Goal: Transaction & Acquisition: Book appointment/travel/reservation

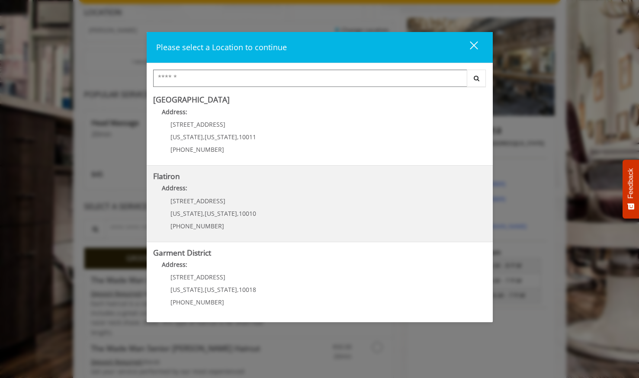
scroll to position [130, 0]
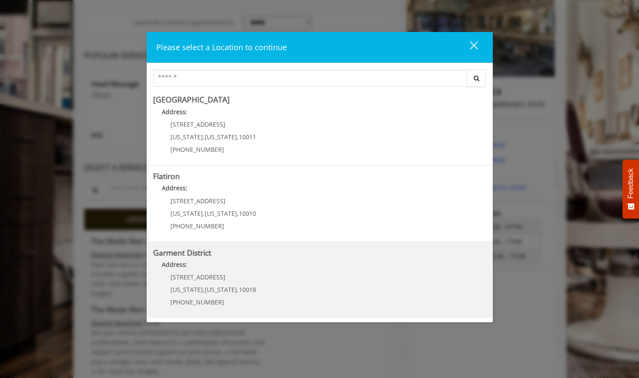
click at [239, 289] on span "10018" at bounding box center [247, 290] width 17 height 8
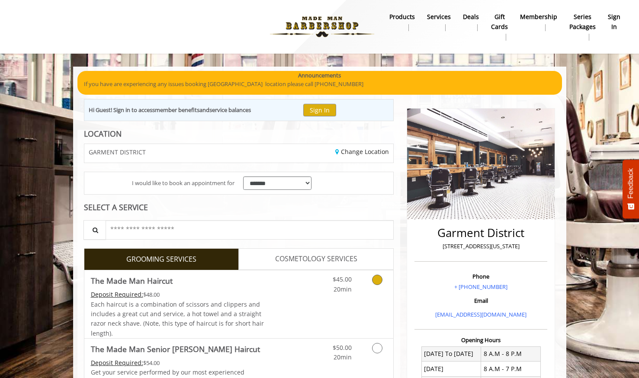
click at [380, 278] on icon "Grooming services" at bounding box center [377, 280] width 10 height 10
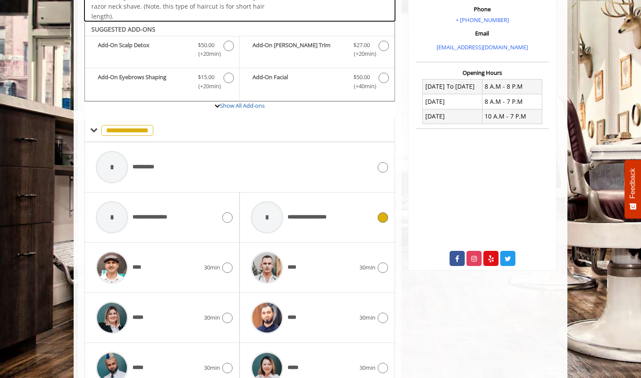
scroll to position [289, 0]
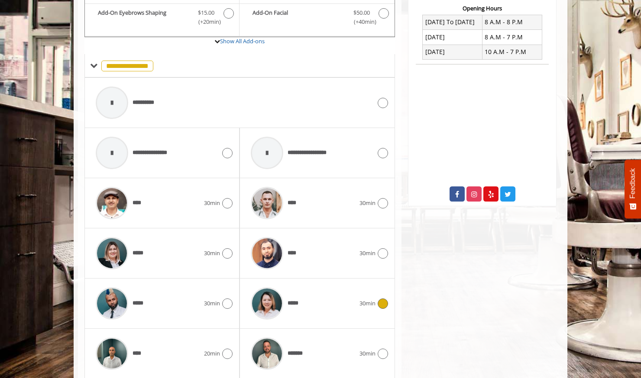
click at [382, 301] on icon at bounding box center [382, 304] width 10 height 10
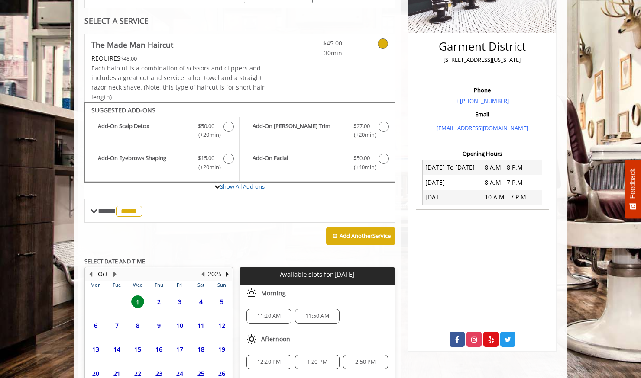
scroll to position [266, 0]
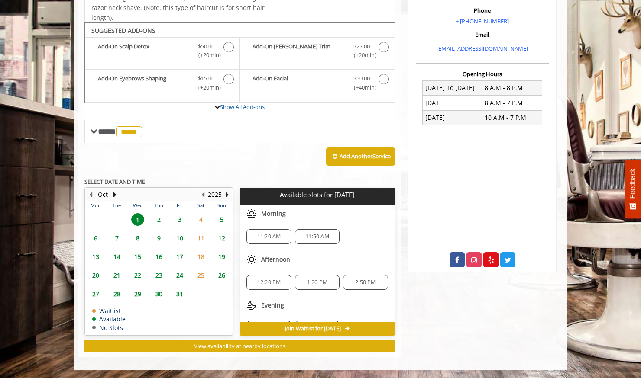
click at [269, 281] on span "12:20 PM" at bounding box center [269, 282] width 24 height 7
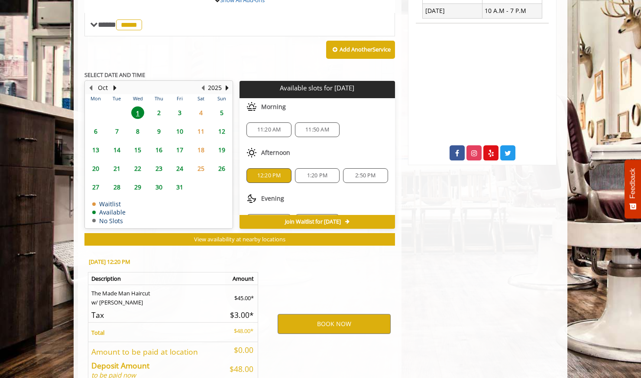
scroll to position [422, 0]
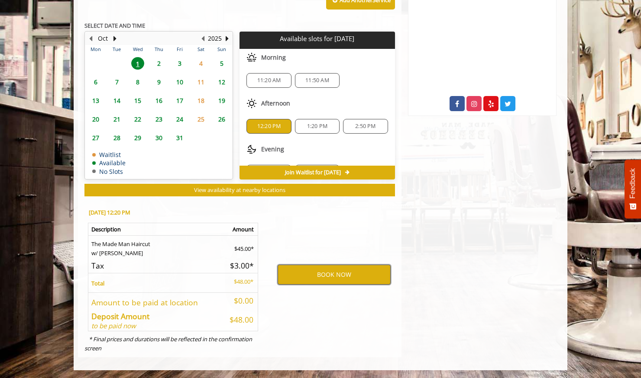
click at [303, 276] on button "BOOK NOW" at bounding box center [333, 275] width 113 height 20
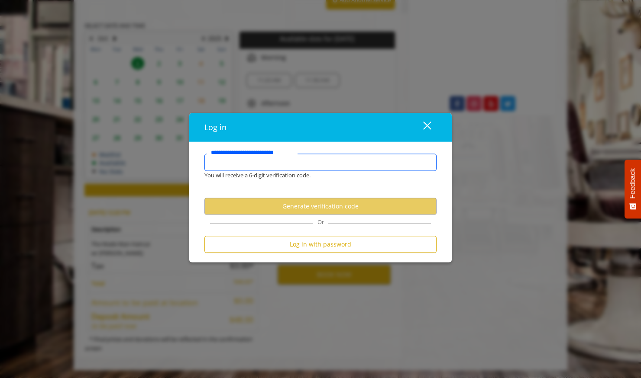
click at [278, 163] on input "**********" at bounding box center [320, 162] width 232 height 17
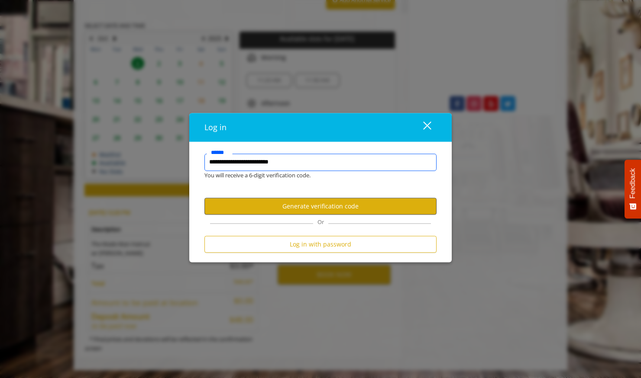
type input "**********"
click at [354, 206] on button "Generate verification code" at bounding box center [320, 206] width 232 height 17
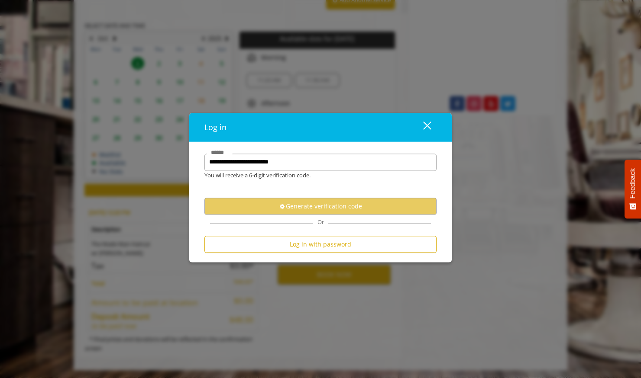
scroll to position [0, 0]
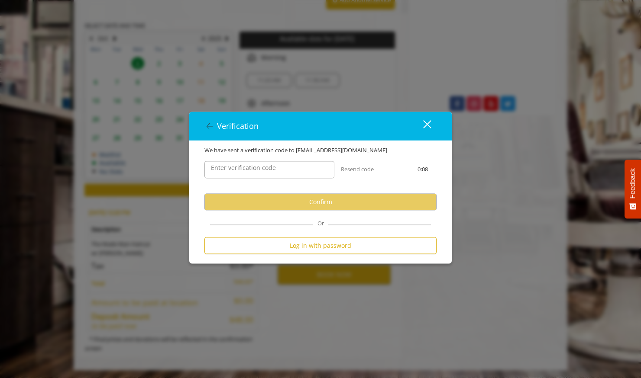
click at [277, 172] on label "Enter verification code" at bounding box center [243, 169] width 74 height 10
click at [277, 172] on input "Enter verification code" at bounding box center [269, 169] width 130 height 17
click at [434, 122] on button "close" at bounding box center [421, 126] width 29 height 18
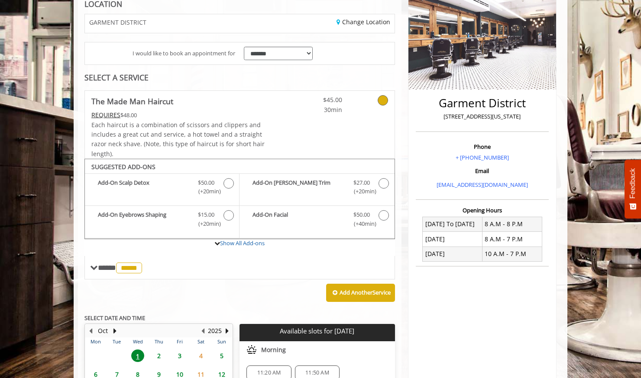
scroll to position [260, 0]
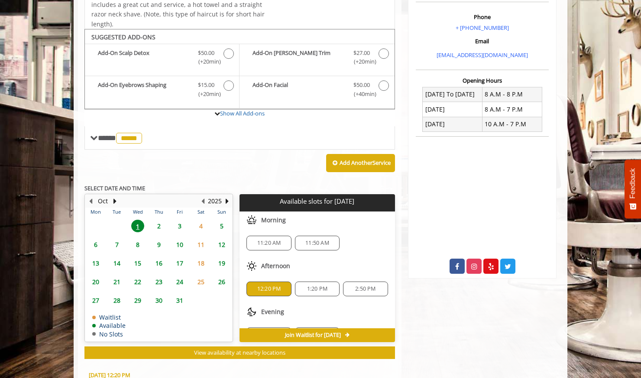
click at [261, 287] on span "12:20 PM" at bounding box center [269, 289] width 24 height 7
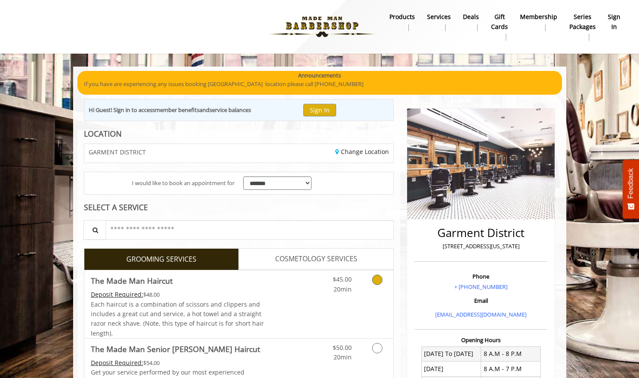
click at [376, 280] on icon "Grooming services" at bounding box center [377, 280] width 10 height 10
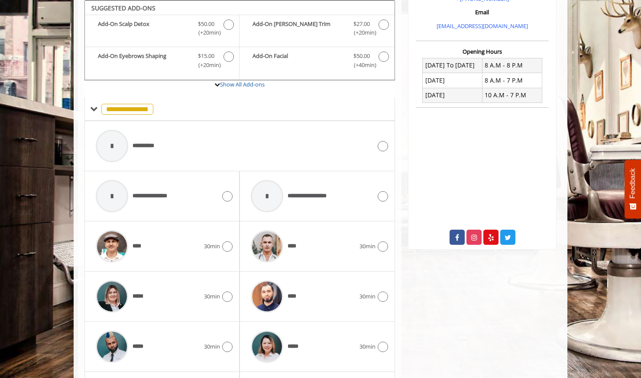
scroll to position [375, 0]
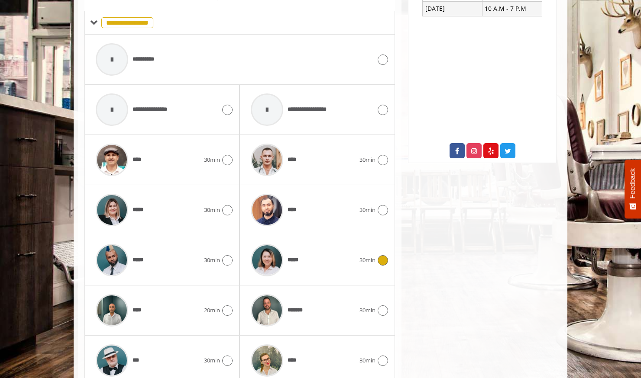
click at [383, 260] on icon at bounding box center [382, 260] width 10 height 10
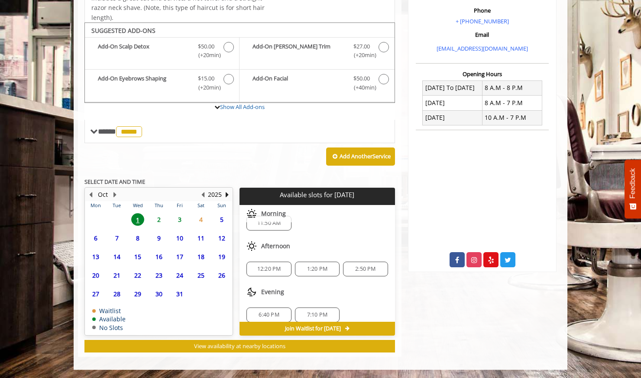
scroll to position [21, 0]
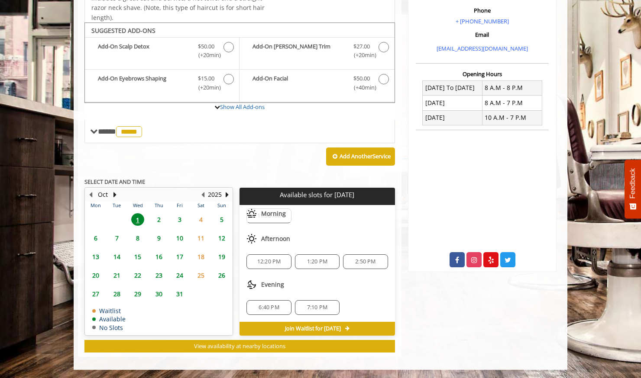
click at [266, 261] on span "12:20 PM" at bounding box center [269, 261] width 24 height 7
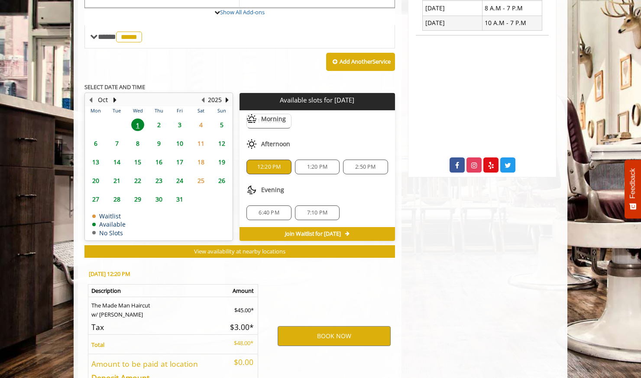
scroll to position [422, 0]
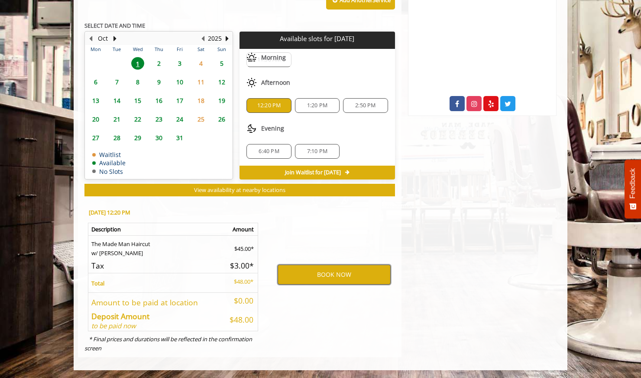
click at [343, 275] on button "BOOK NOW" at bounding box center [333, 275] width 113 height 20
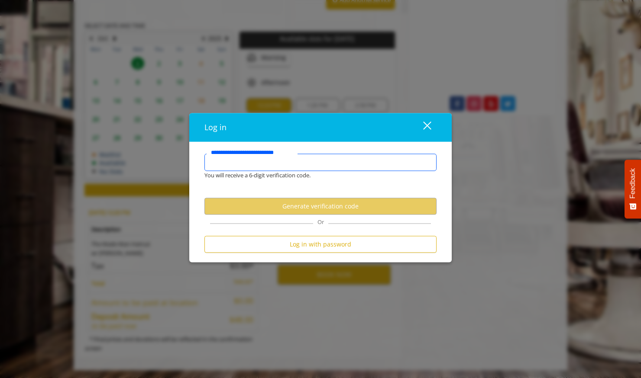
click at [256, 159] on input "**********" at bounding box center [320, 162] width 232 height 17
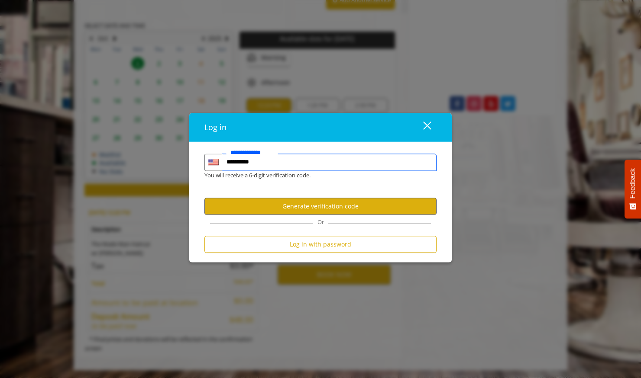
type input "**********"
click at [291, 209] on button "Generate verification code" at bounding box center [320, 206] width 232 height 17
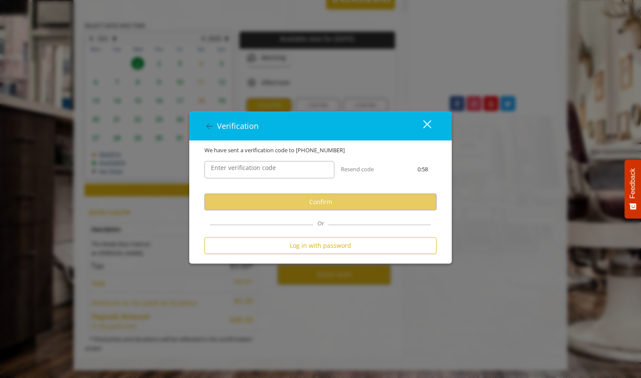
click at [274, 172] on label "Enter verification code" at bounding box center [243, 169] width 74 height 10
click at [274, 172] on input "Enter verification code" at bounding box center [269, 169] width 130 height 17
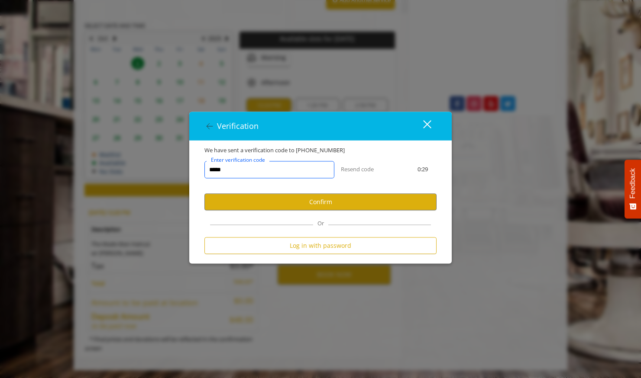
type input "******"
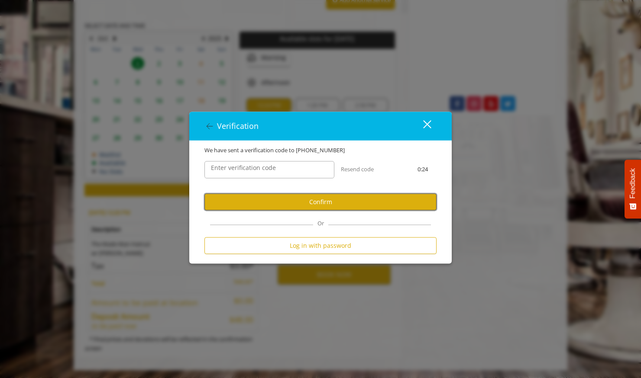
click at [345, 198] on button "Confirm" at bounding box center [320, 202] width 232 height 17
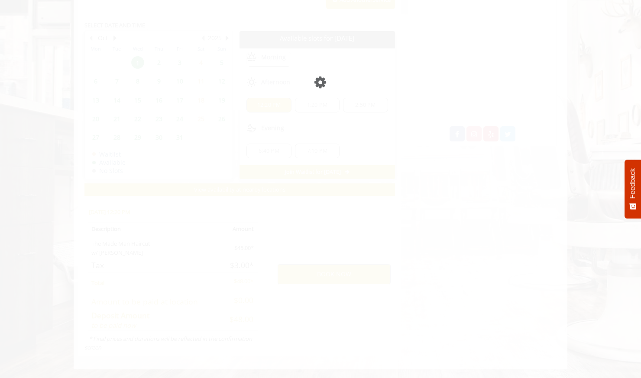
scroll to position [392, 0]
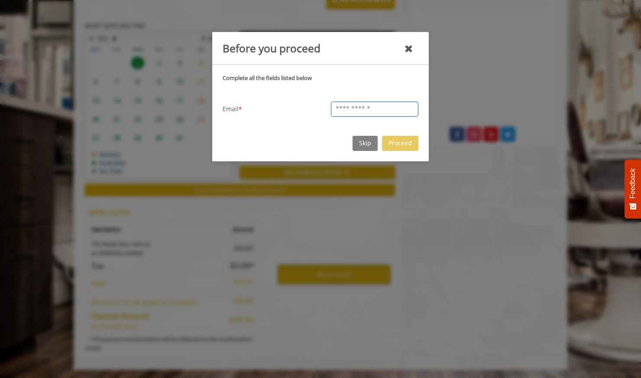
click at [347, 106] on input "text" at bounding box center [374, 109] width 87 height 15
type input "**********"
click at [398, 145] on button "Proceed" at bounding box center [400, 143] width 36 height 15
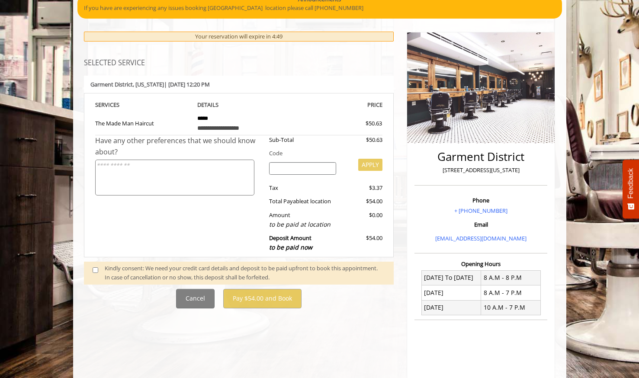
scroll to position [87, 0]
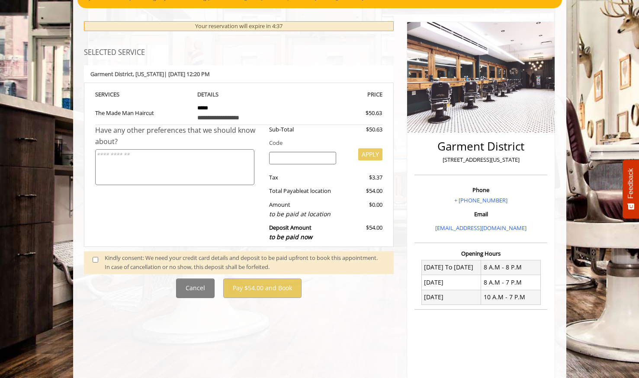
click at [182, 172] on textarea at bounding box center [174, 167] width 159 height 36
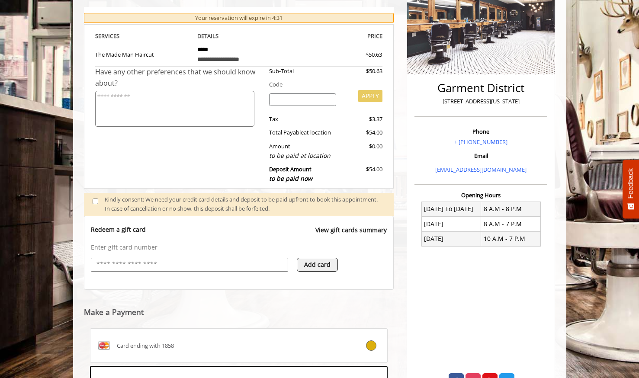
scroll to position [275, 0]
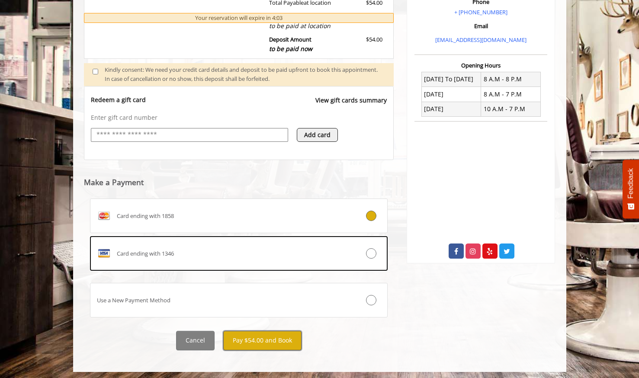
click at [256, 336] on button "Pay $54.00 and Book" at bounding box center [262, 340] width 78 height 19
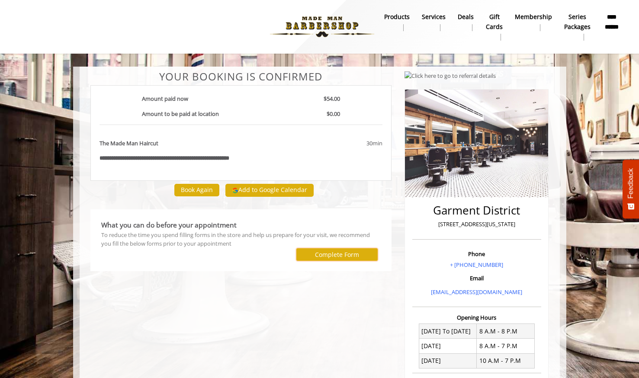
click at [344, 253] on label "Complete Form" at bounding box center [337, 255] width 44 height 7
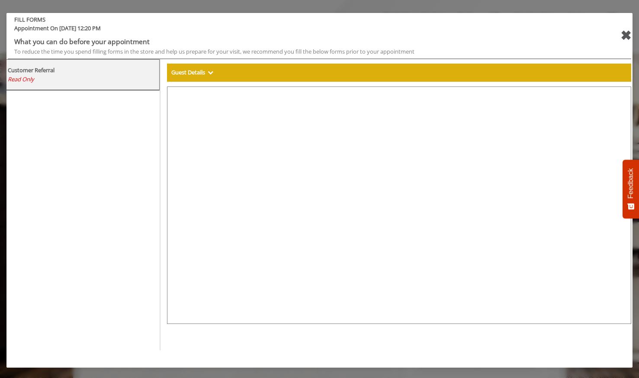
select select "***"
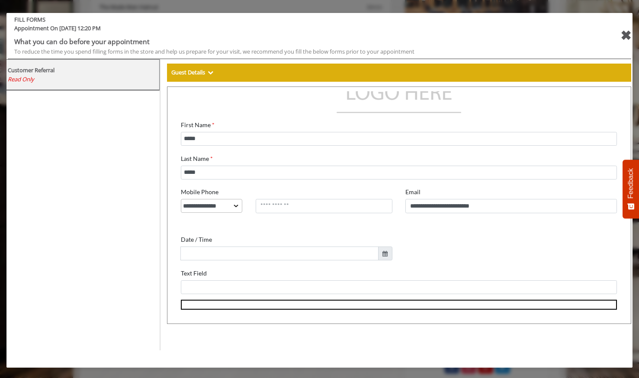
scroll to position [158, 0]
